Goal: Task Accomplishment & Management: Manage account settings

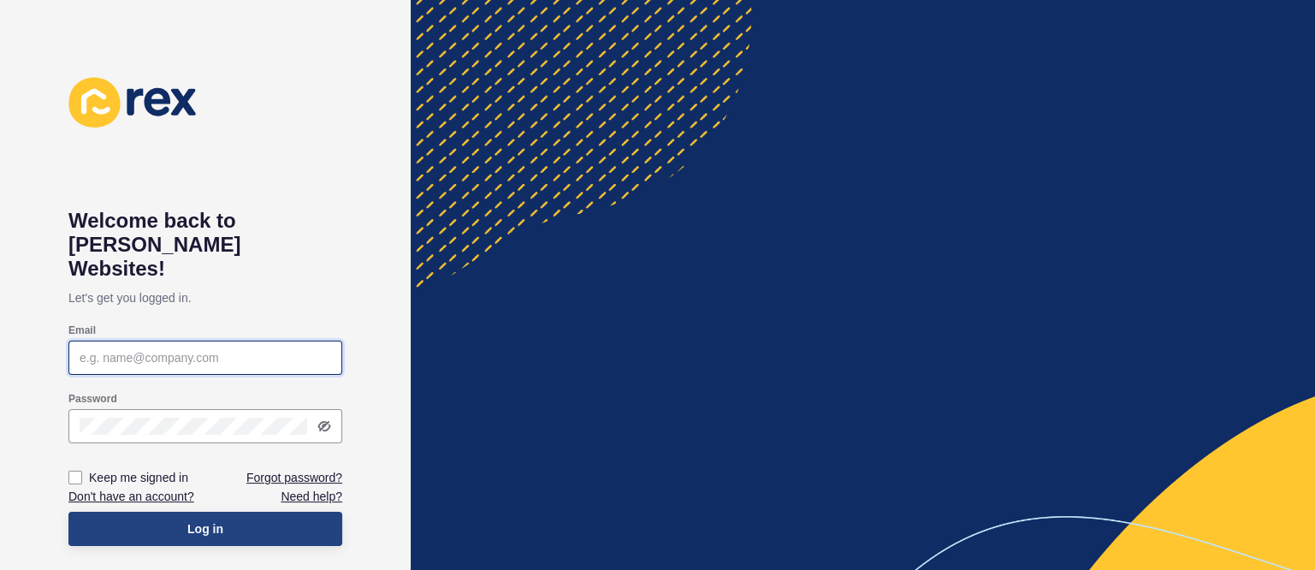
type input "[EMAIL_ADDRESS][DOMAIN_NAME]"
click at [222, 520] on span "Log in" at bounding box center [205, 528] width 36 height 17
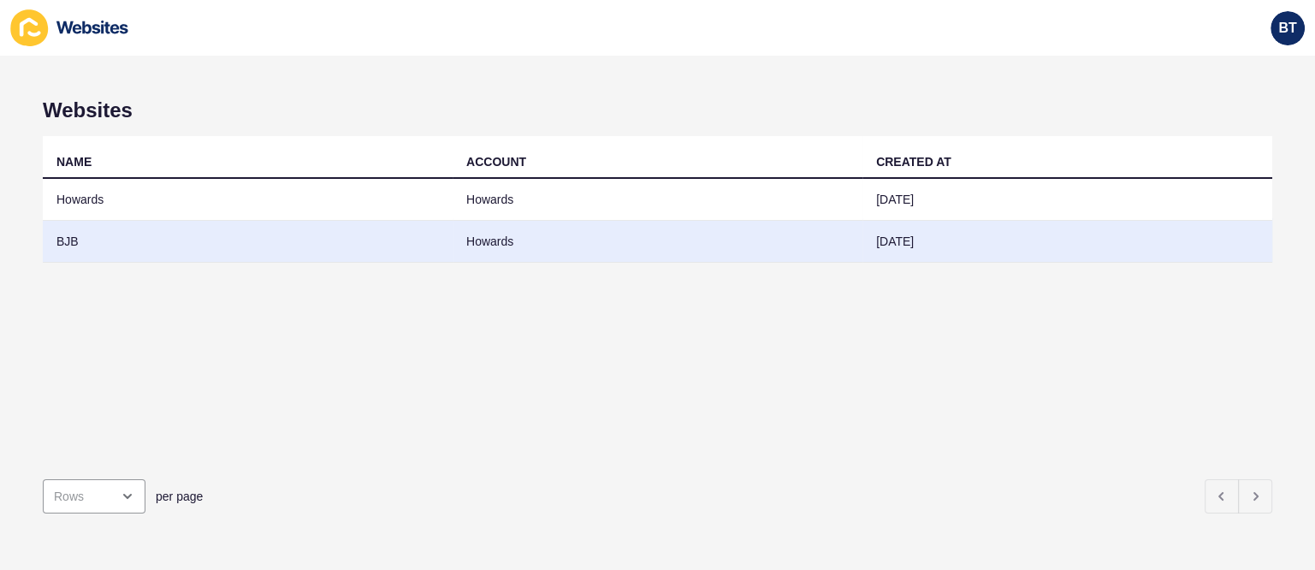
click at [322, 240] on td "BJB" at bounding box center [248, 242] width 410 height 42
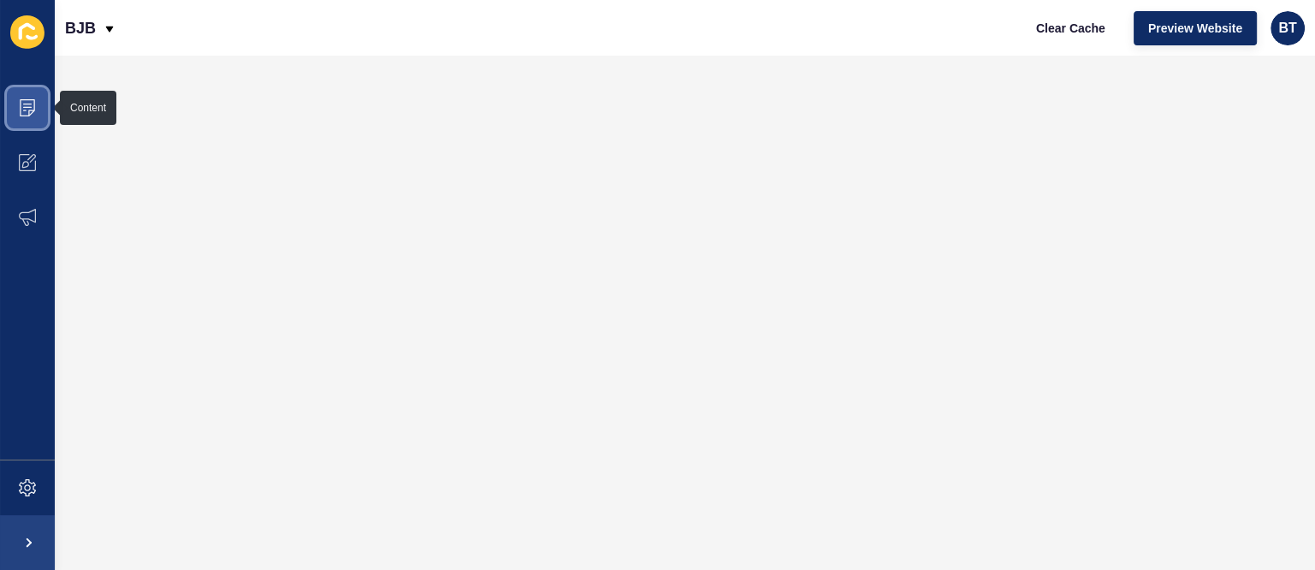
click at [31, 105] on icon at bounding box center [27, 107] width 17 height 17
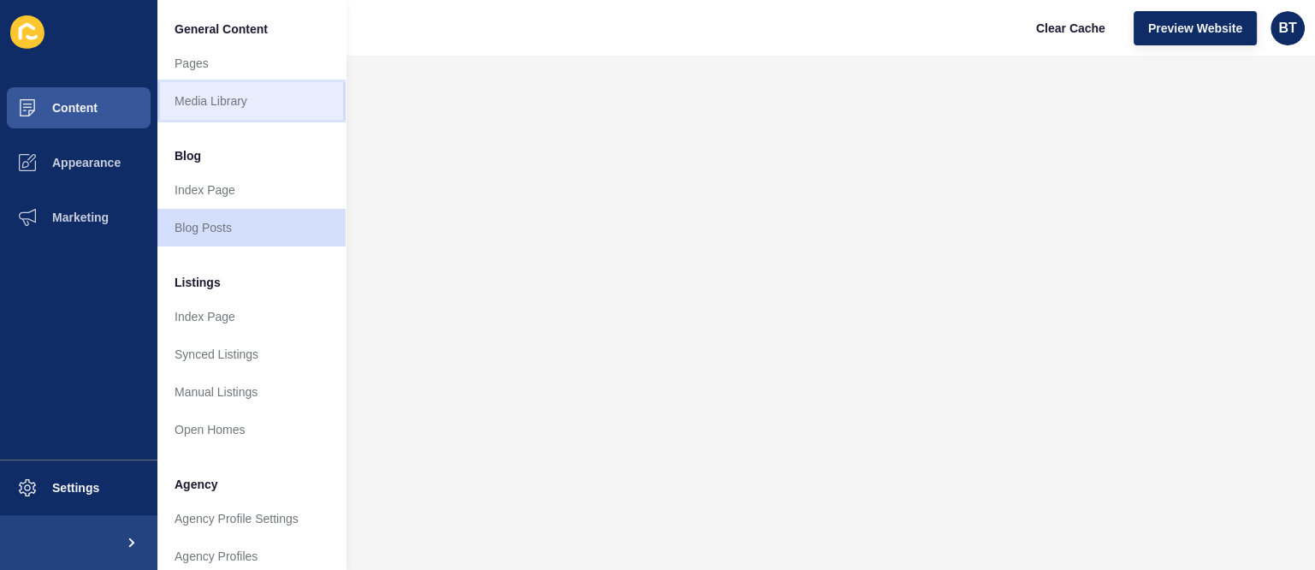
click at [278, 104] on link "Media Library" at bounding box center [251, 101] width 188 height 38
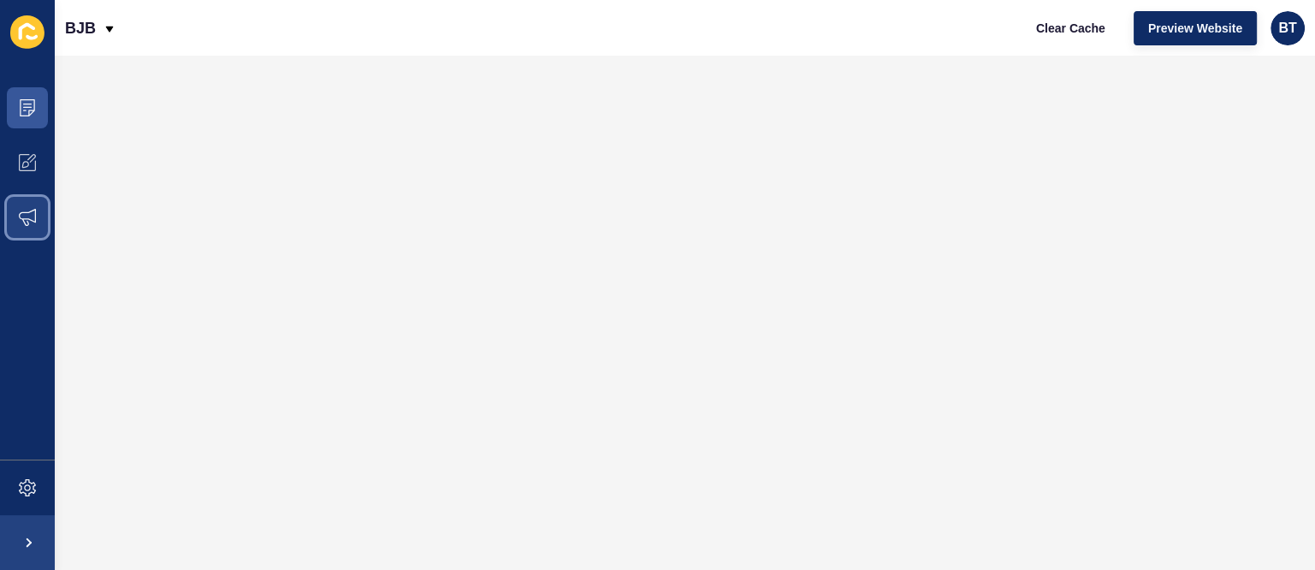
click at [32, 204] on span at bounding box center [27, 217] width 55 height 55
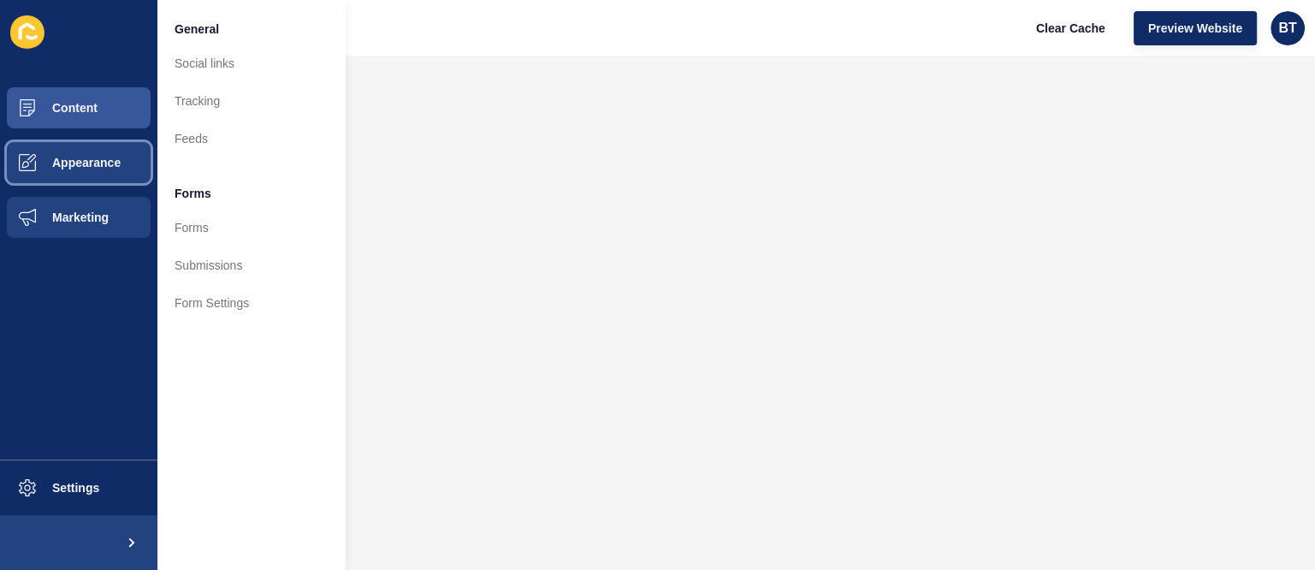
click at [66, 154] on button "Appearance" at bounding box center [78, 162] width 157 height 55
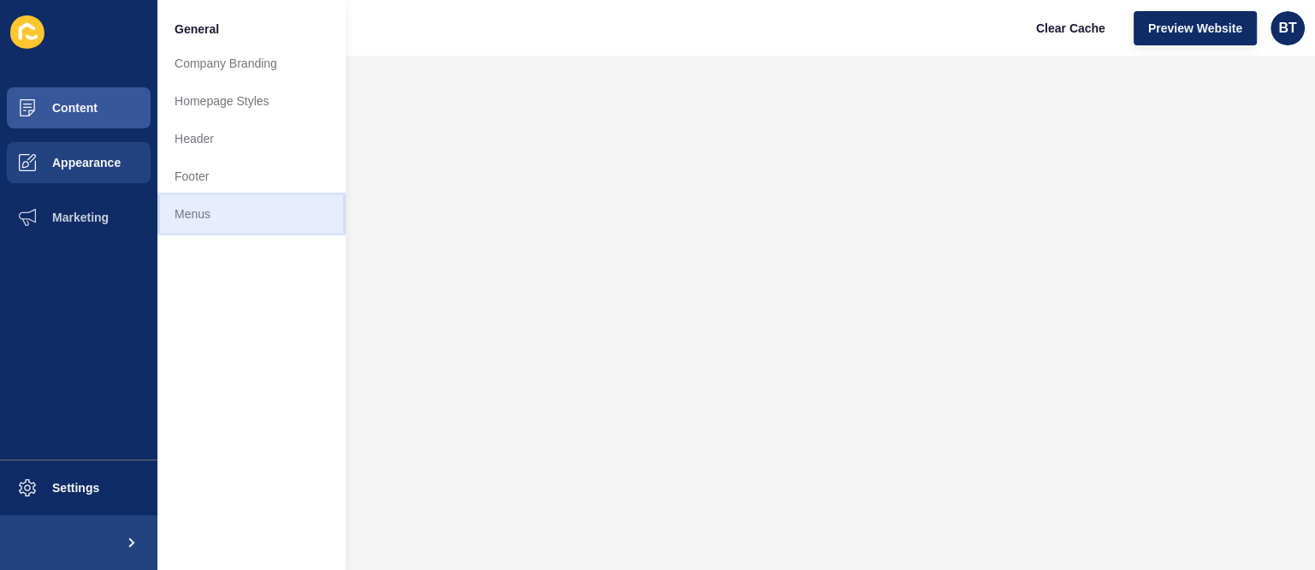
click at [212, 201] on link "Menus" at bounding box center [251, 214] width 188 height 38
